Goal: Task Accomplishment & Management: Complete application form

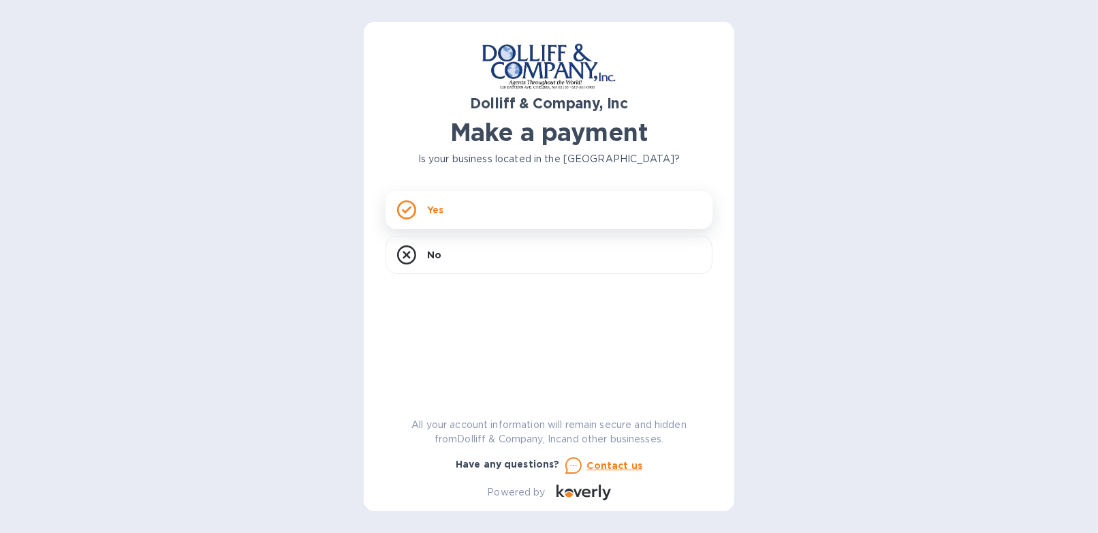
click at [444, 207] on div "Yes" at bounding box center [548, 210] width 327 height 38
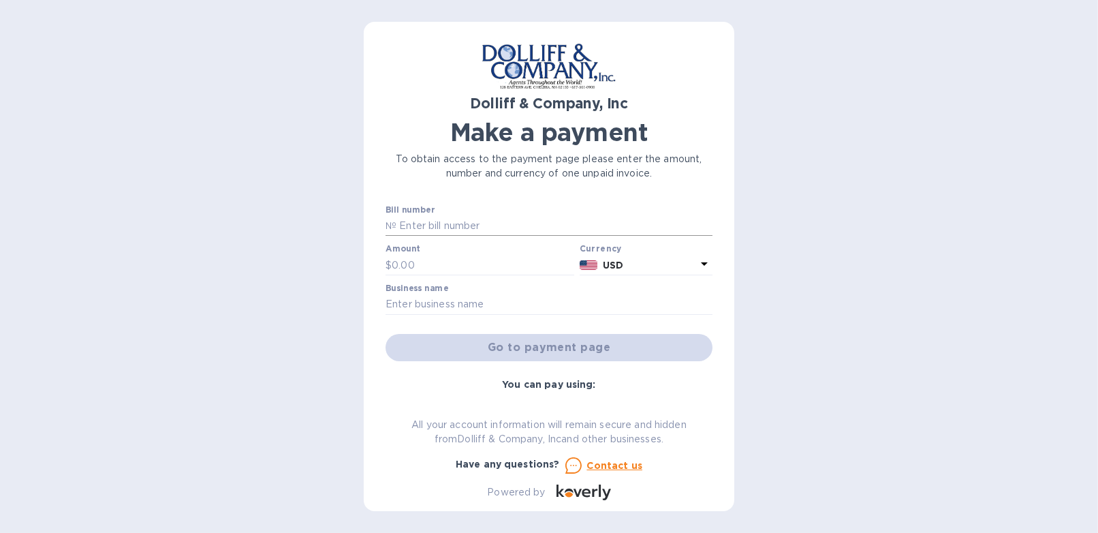
click at [477, 217] on input "text" at bounding box center [554, 226] width 316 height 20
type input "877065"
type input "2,765.86"
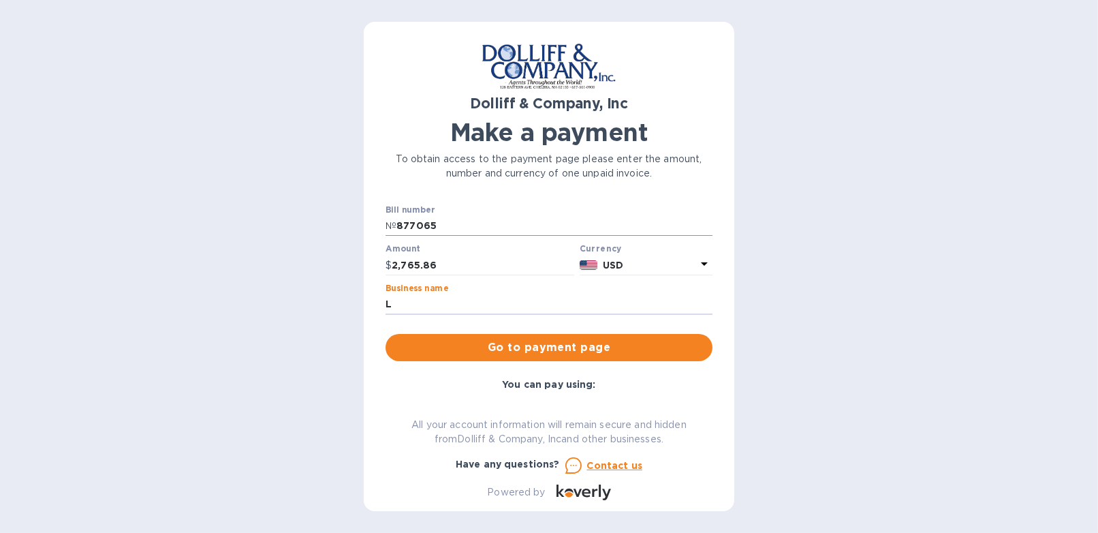
type input "[PERSON_NAME] & Company, Inc."
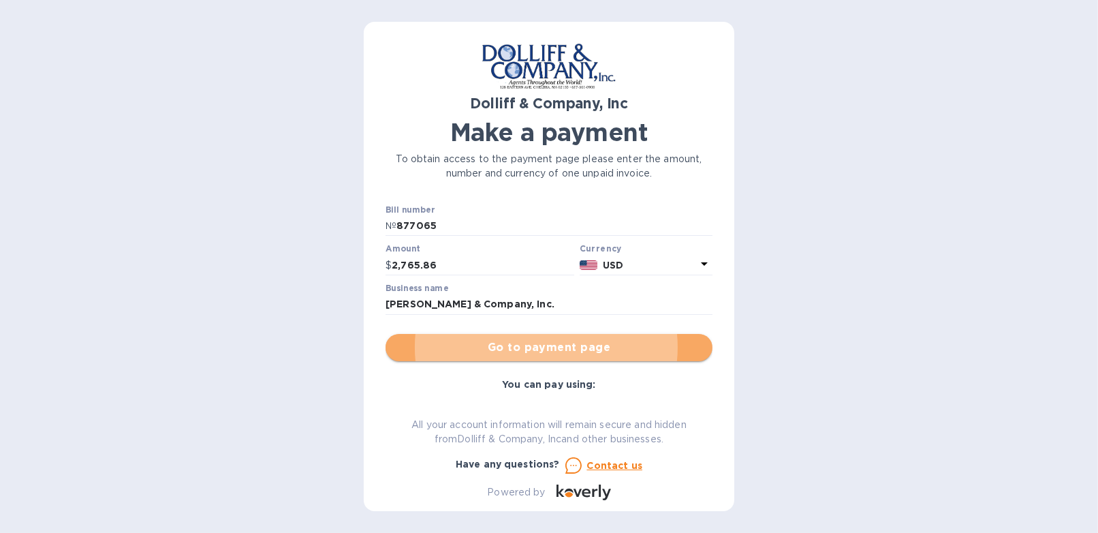
click at [553, 354] on span "Go to payment page" at bounding box center [548, 347] width 305 height 16
